Goal: Task Accomplishment & Management: Manage account settings

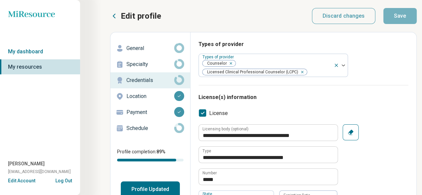
scroll to position [100, 0]
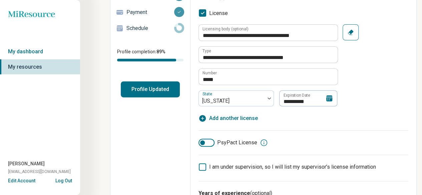
click at [330, 97] on icon at bounding box center [329, 98] width 6 height 6
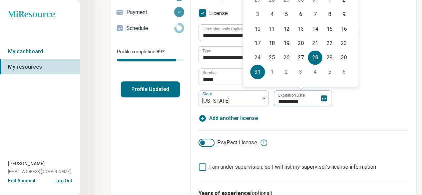
click at [257, 73] on div "31" at bounding box center [257, 72] width 14 height 14
type textarea "*"
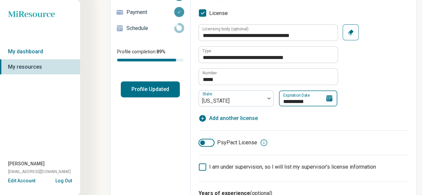
type input "**********"
click at [371, 111] on div "**********" at bounding box center [303, 73] width 210 height 98
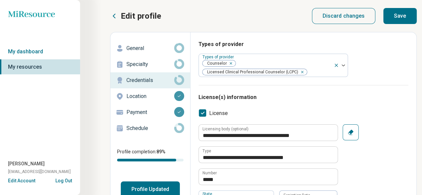
click at [396, 18] on button "Save" at bounding box center [399, 16] width 33 height 16
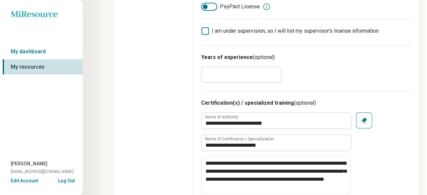
scroll to position [3, 0]
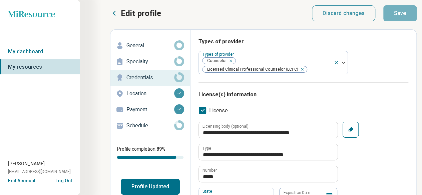
click at [140, 188] on button "Profile Updated" at bounding box center [150, 187] width 59 height 16
type textarea "*"
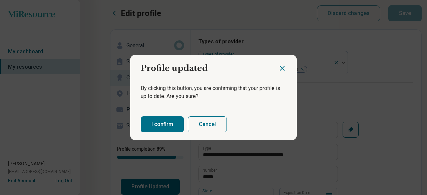
click at [157, 126] on button "I confirm" at bounding box center [162, 124] width 43 height 16
